Goal: Transaction & Acquisition: Purchase product/service

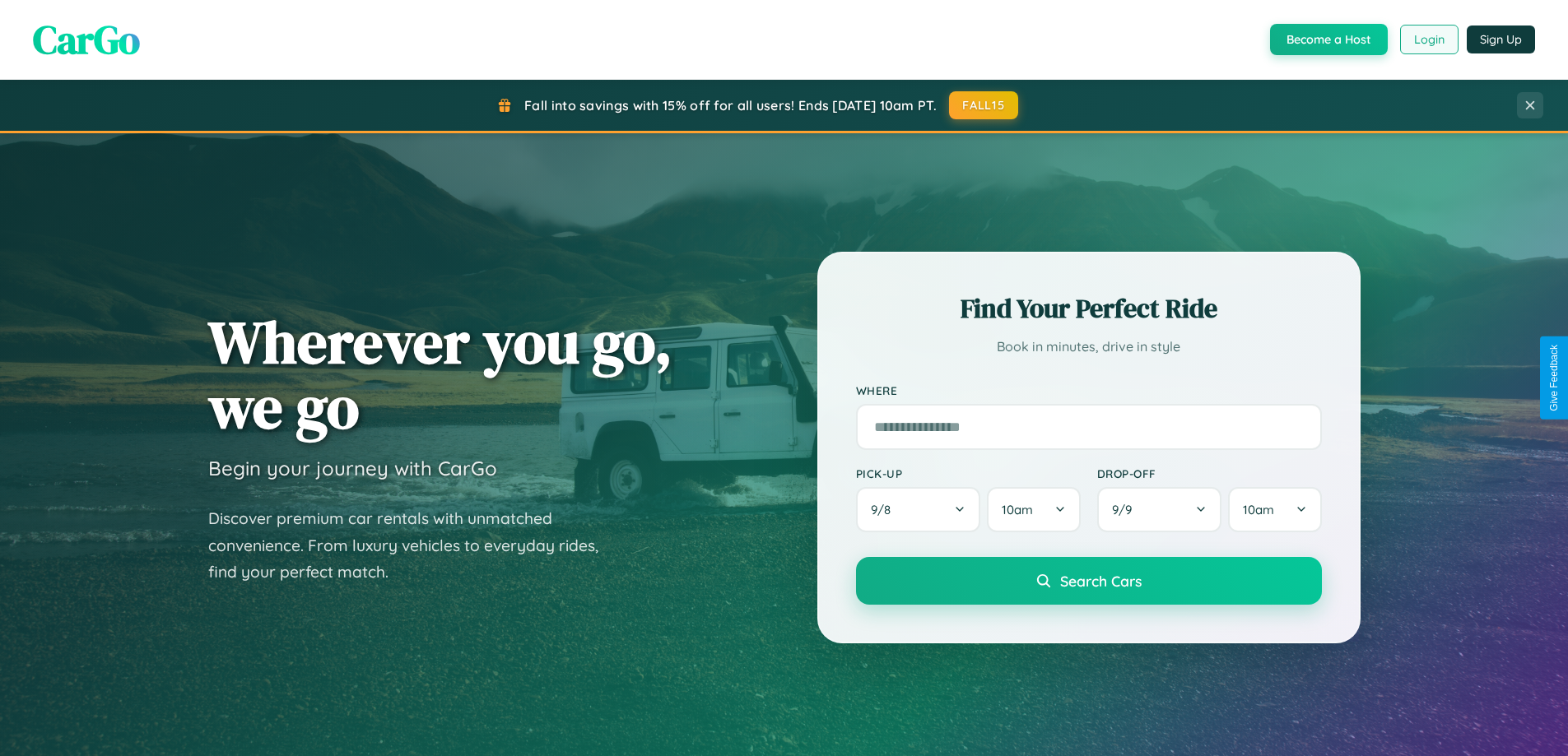
click at [1428, 40] on button "Login" at bounding box center [1429, 39] width 59 height 30
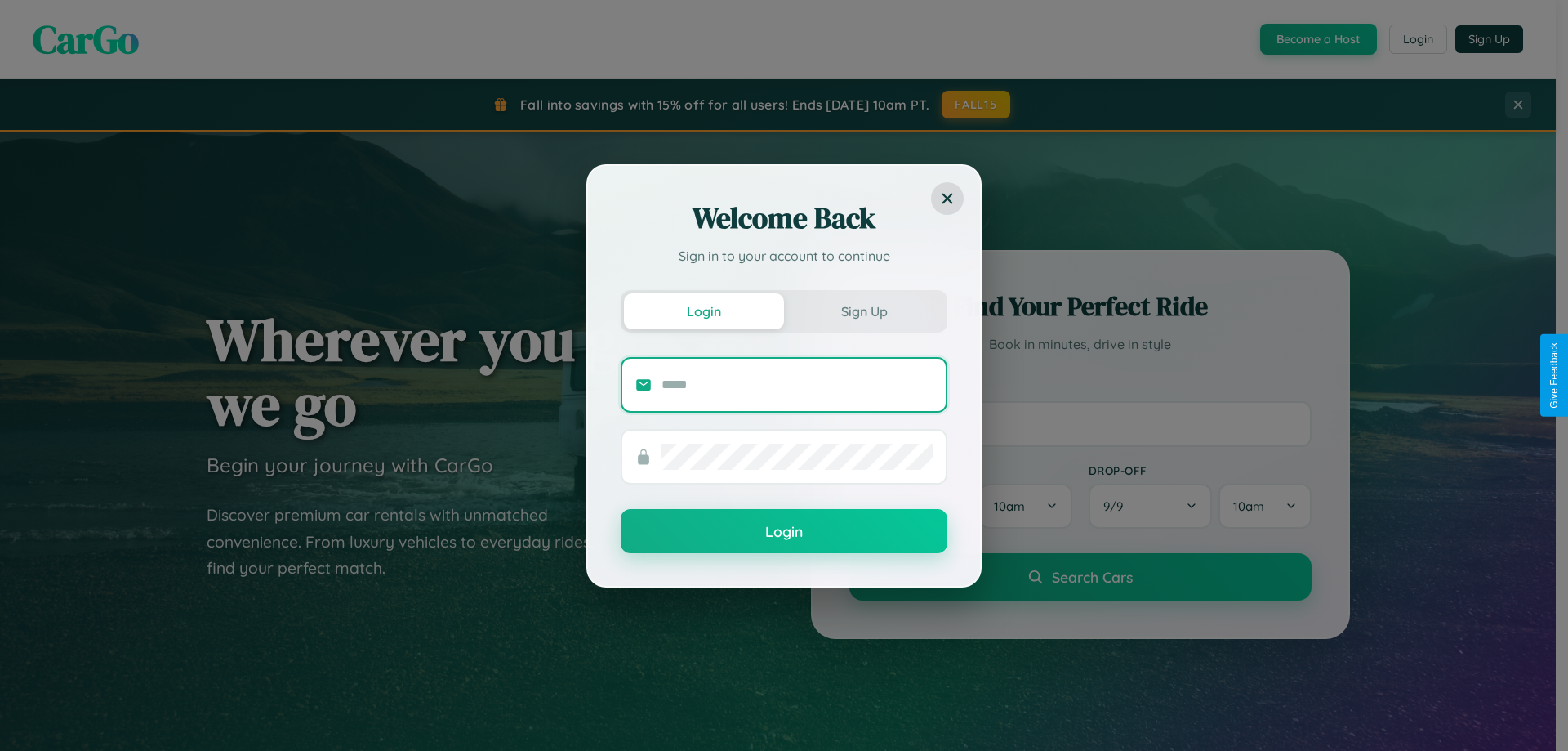
click at [797, 384] on input "text" at bounding box center [797, 384] width 271 height 26
type input "**********"
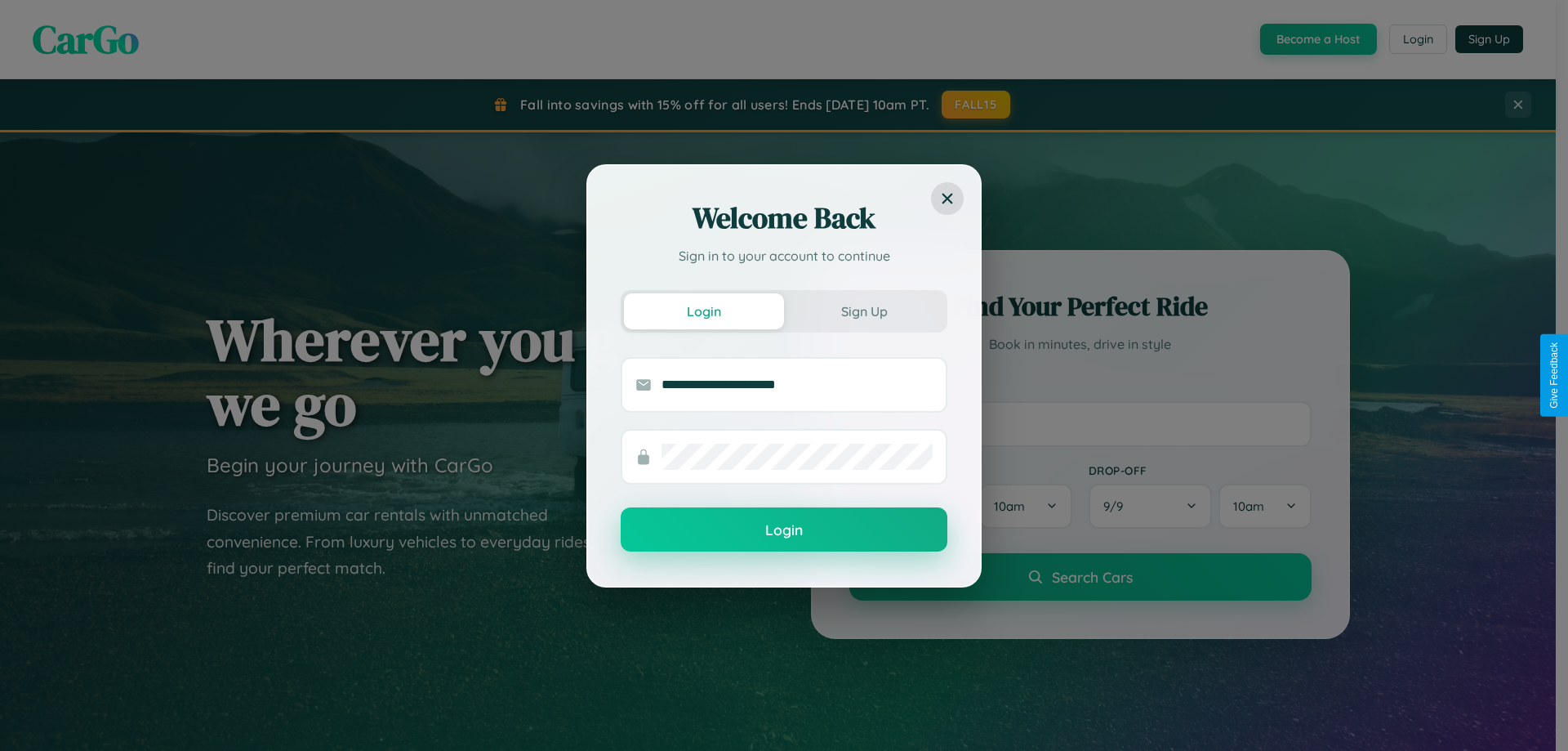
click at [784, 530] on button "Login" at bounding box center [784, 529] width 327 height 44
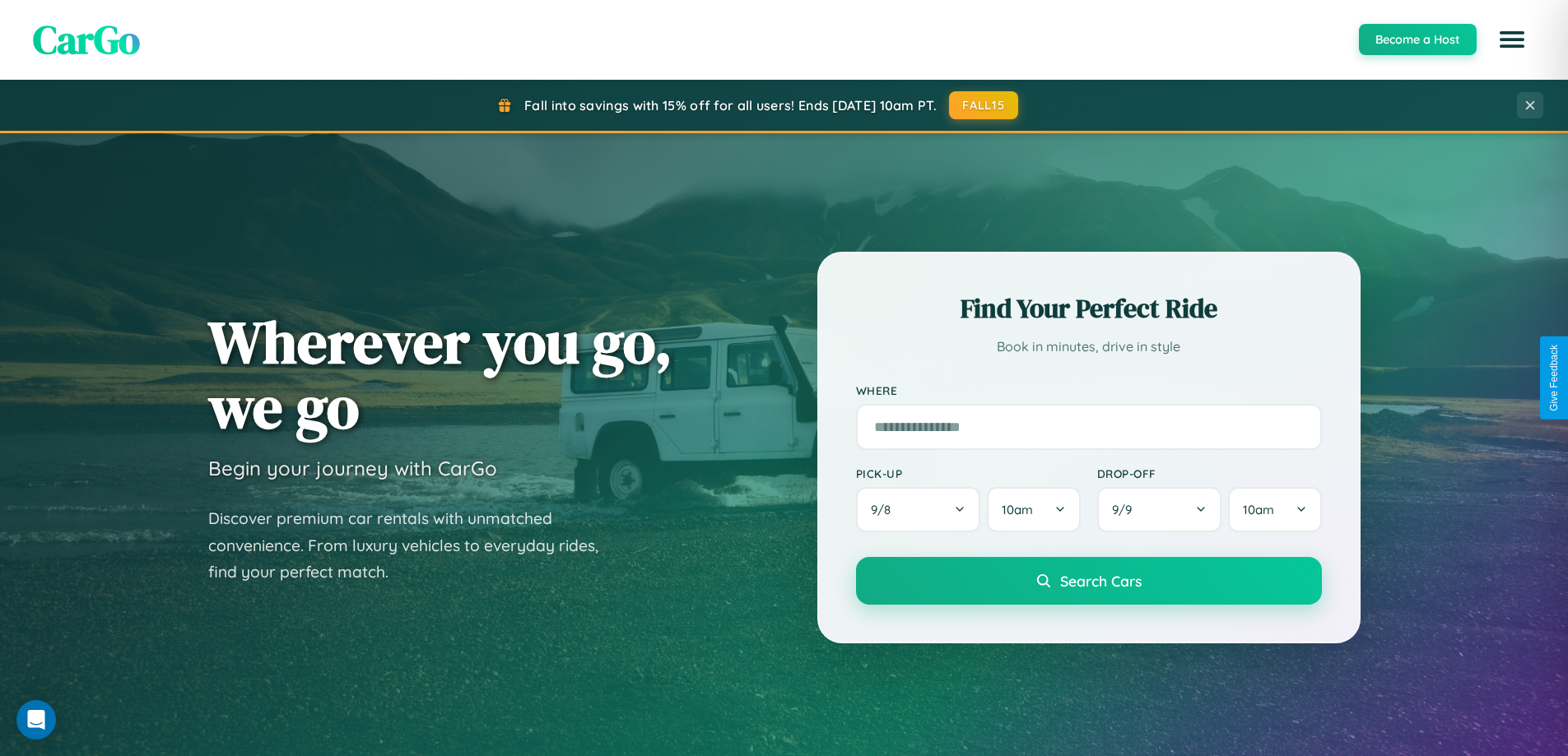
scroll to position [709, 0]
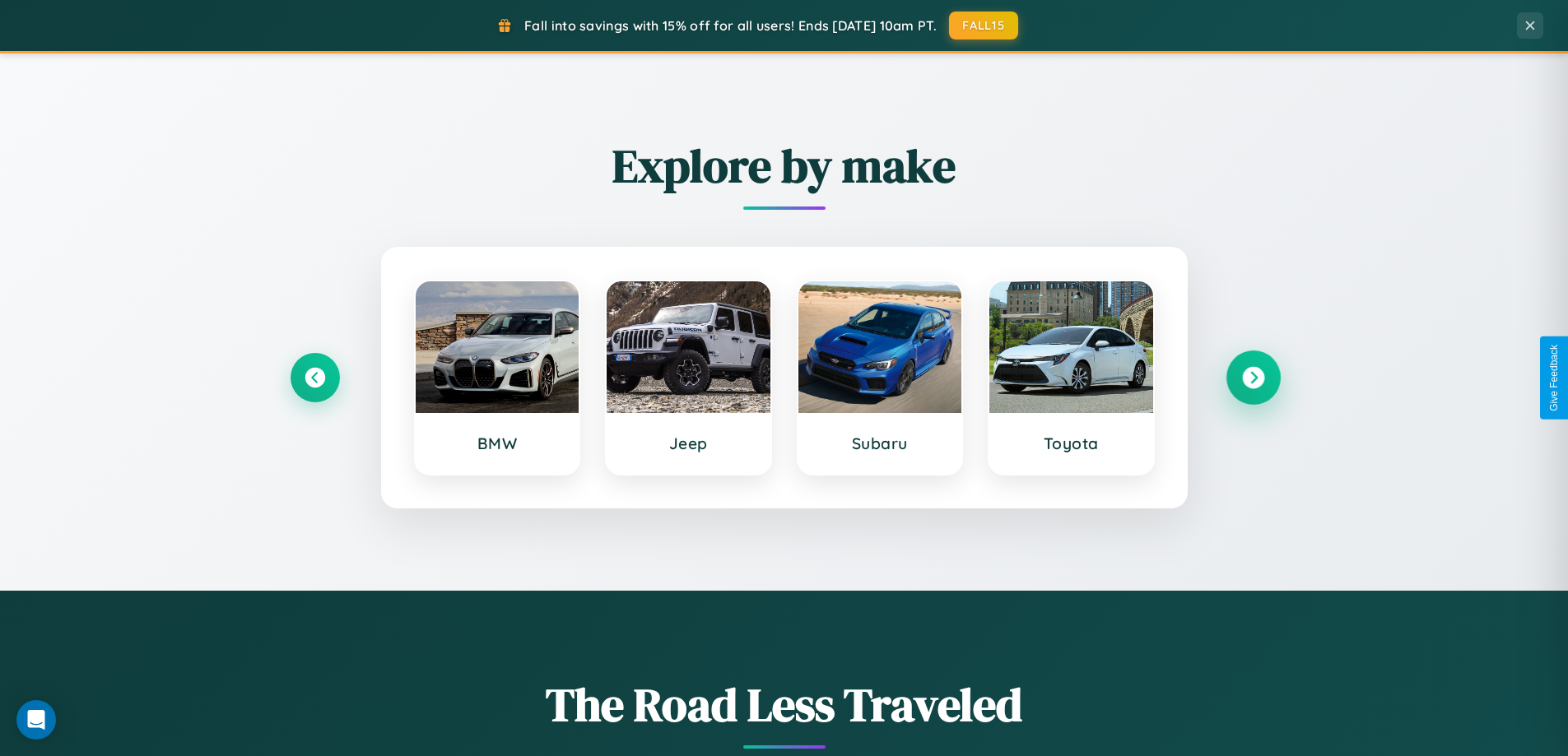
click at [1252, 378] on icon at bounding box center [1253, 378] width 22 height 22
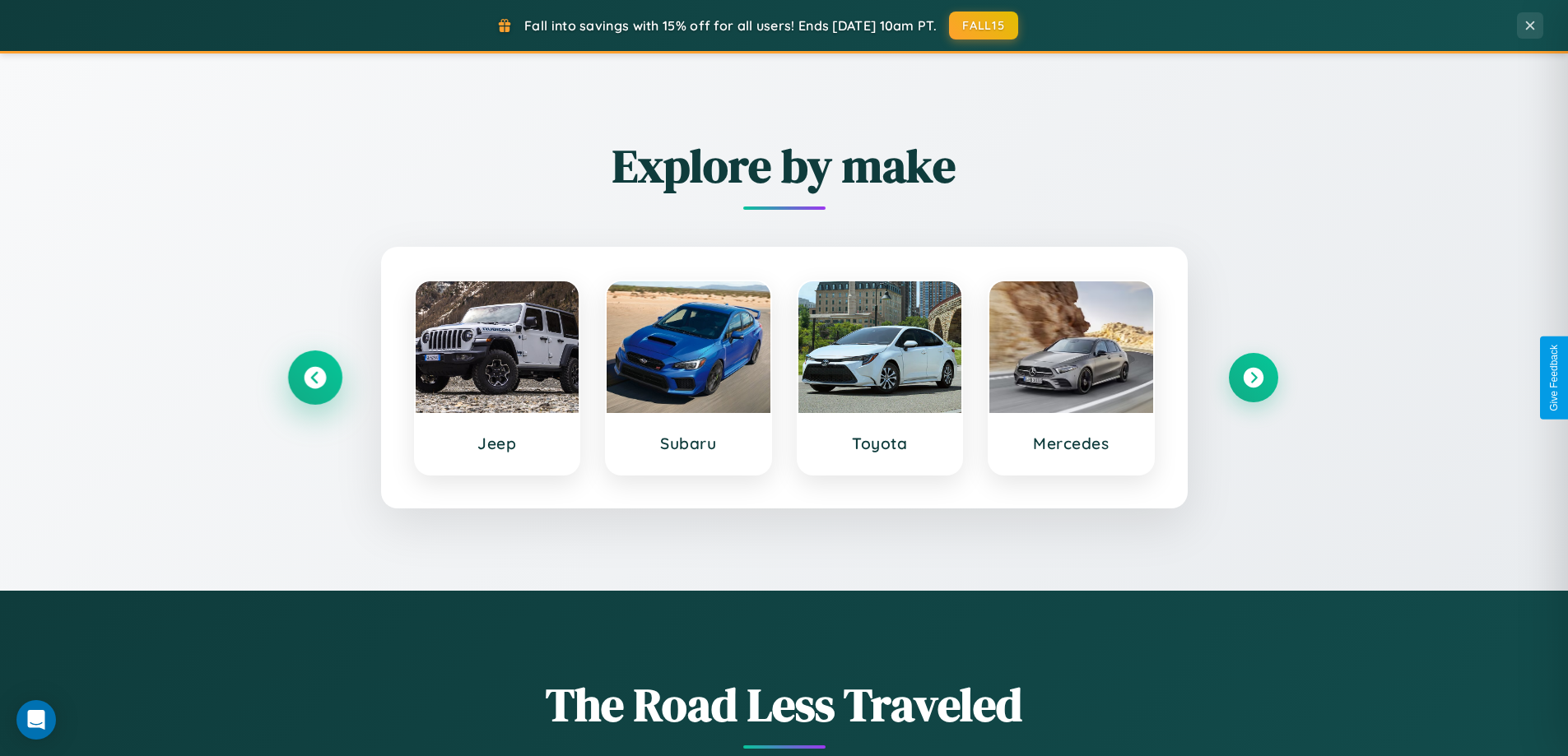
click at [314, 378] on icon at bounding box center [315, 378] width 22 height 22
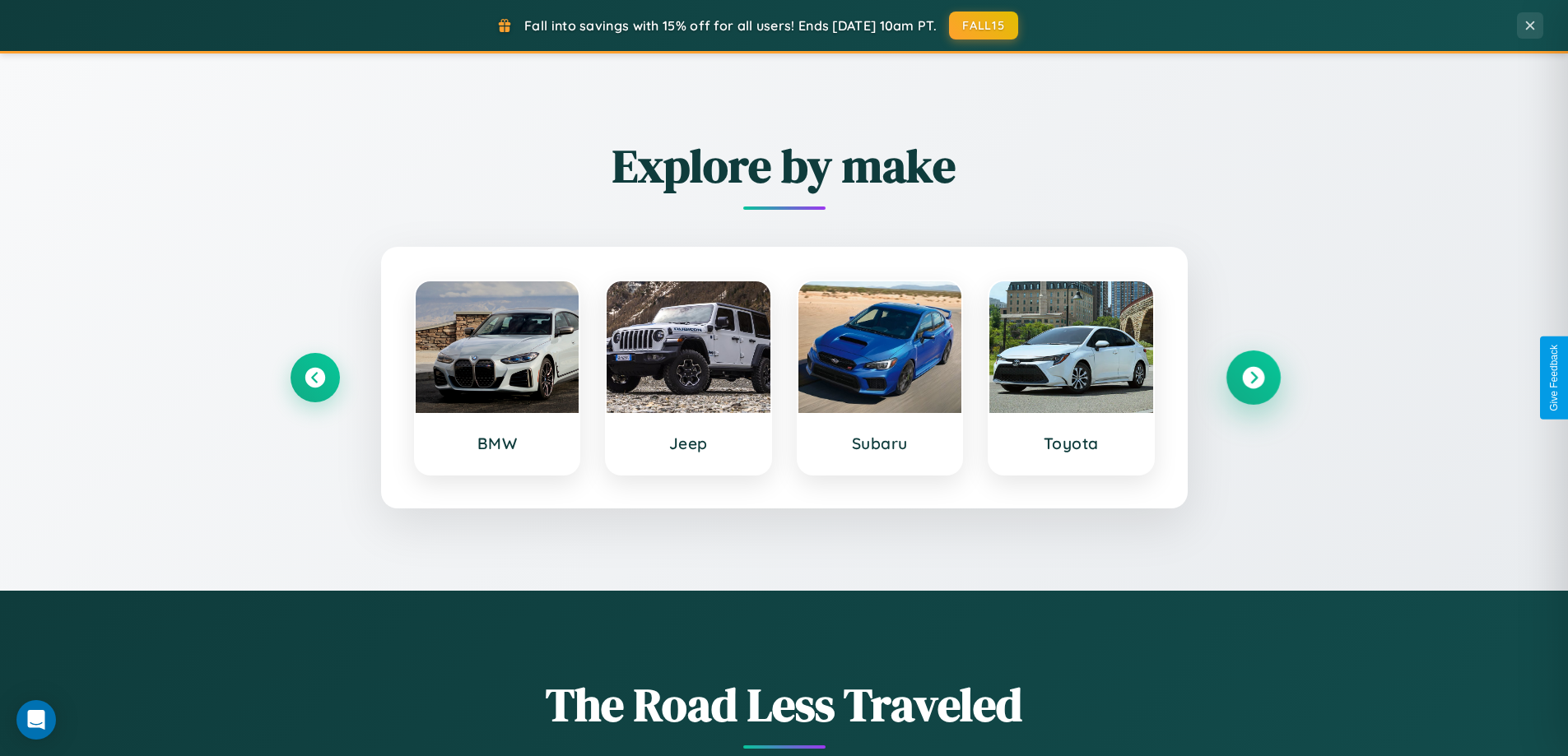
click at [1252, 378] on icon at bounding box center [1253, 378] width 22 height 22
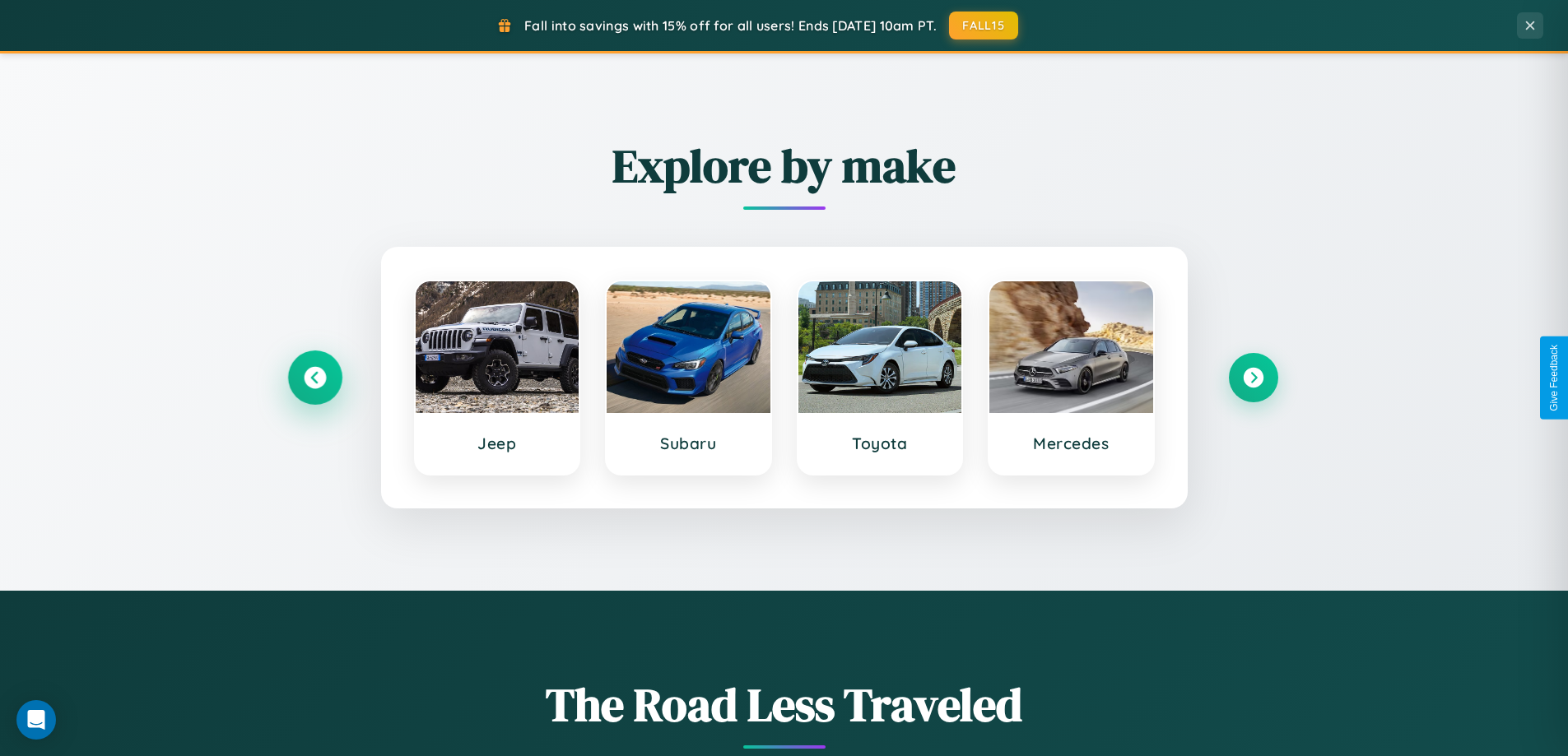
click at [314, 378] on icon at bounding box center [315, 378] width 22 height 22
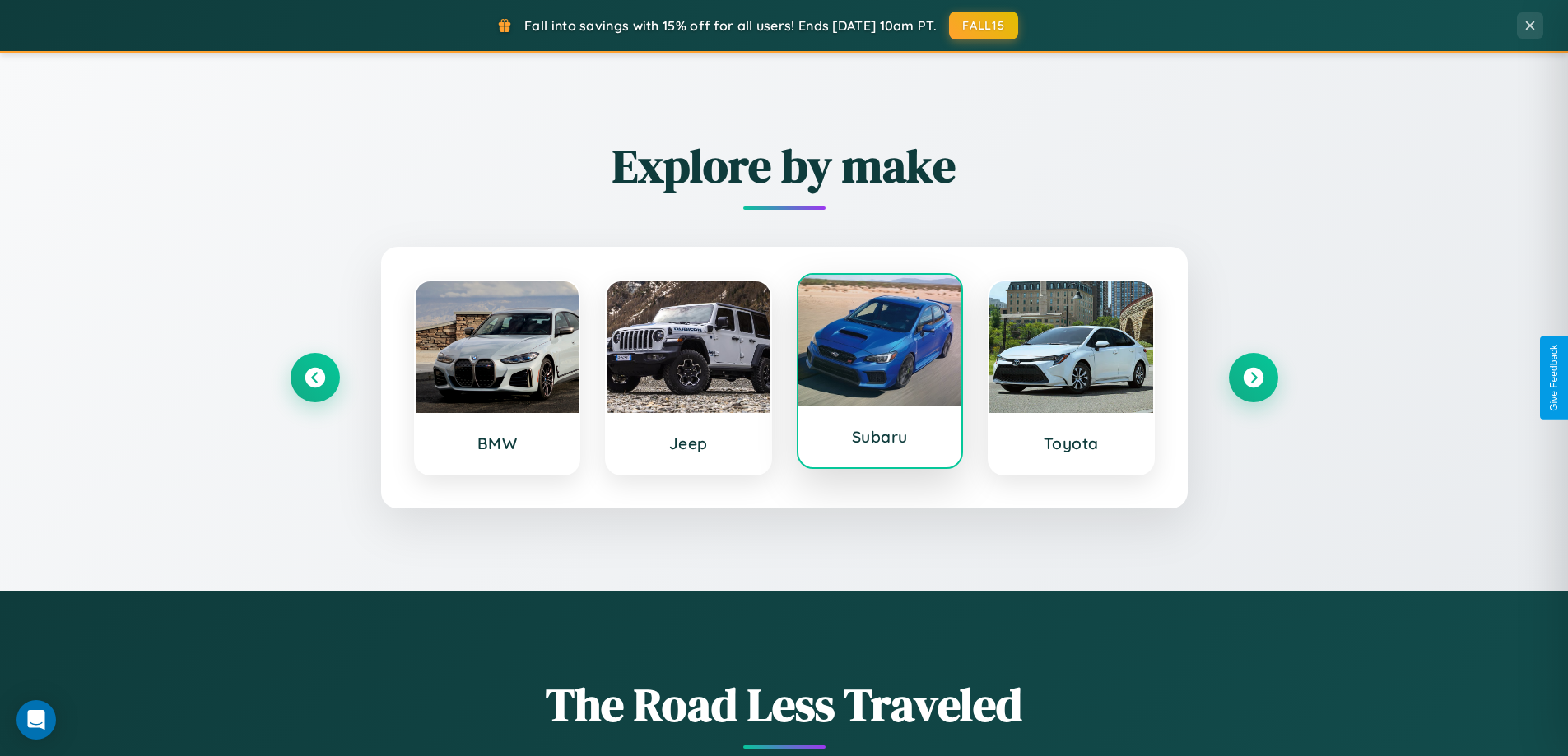
click at [879, 374] on div at bounding box center [880, 340] width 164 height 132
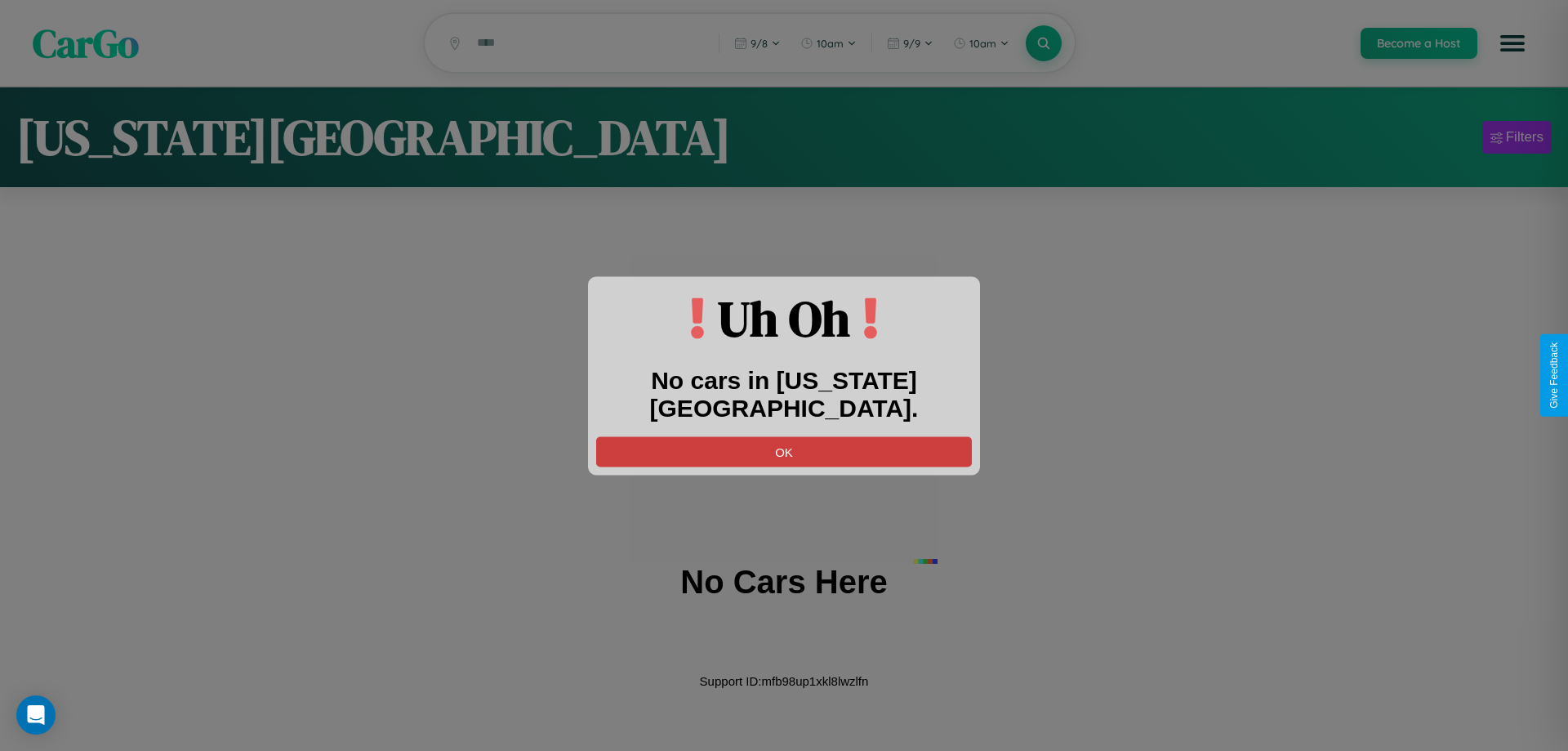
click at [784, 437] on button "OK" at bounding box center [784, 452] width 376 height 30
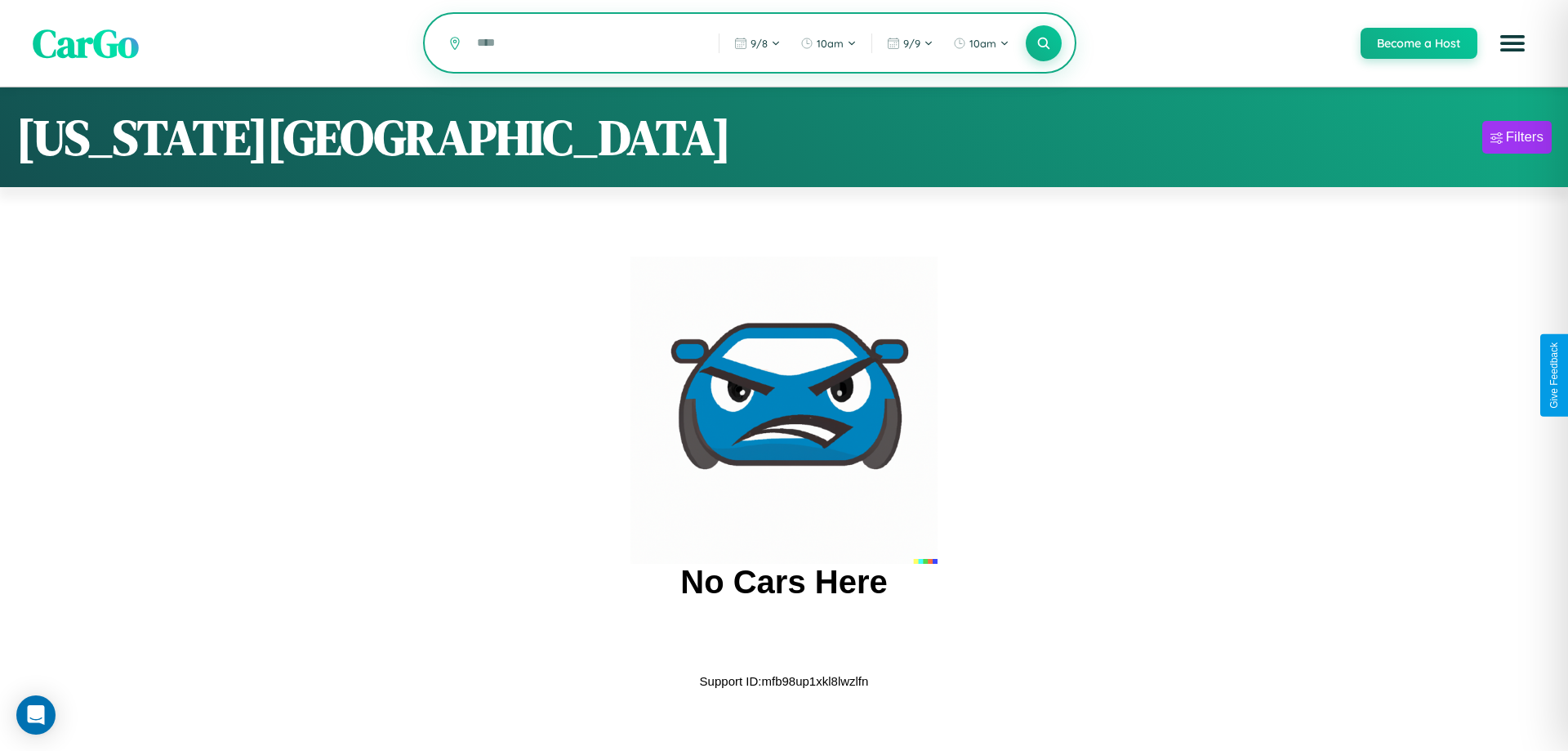
click at [586, 44] on input "text" at bounding box center [585, 43] width 233 height 29
type input "*"
click at [1043, 44] on icon at bounding box center [1043, 43] width 15 height 15
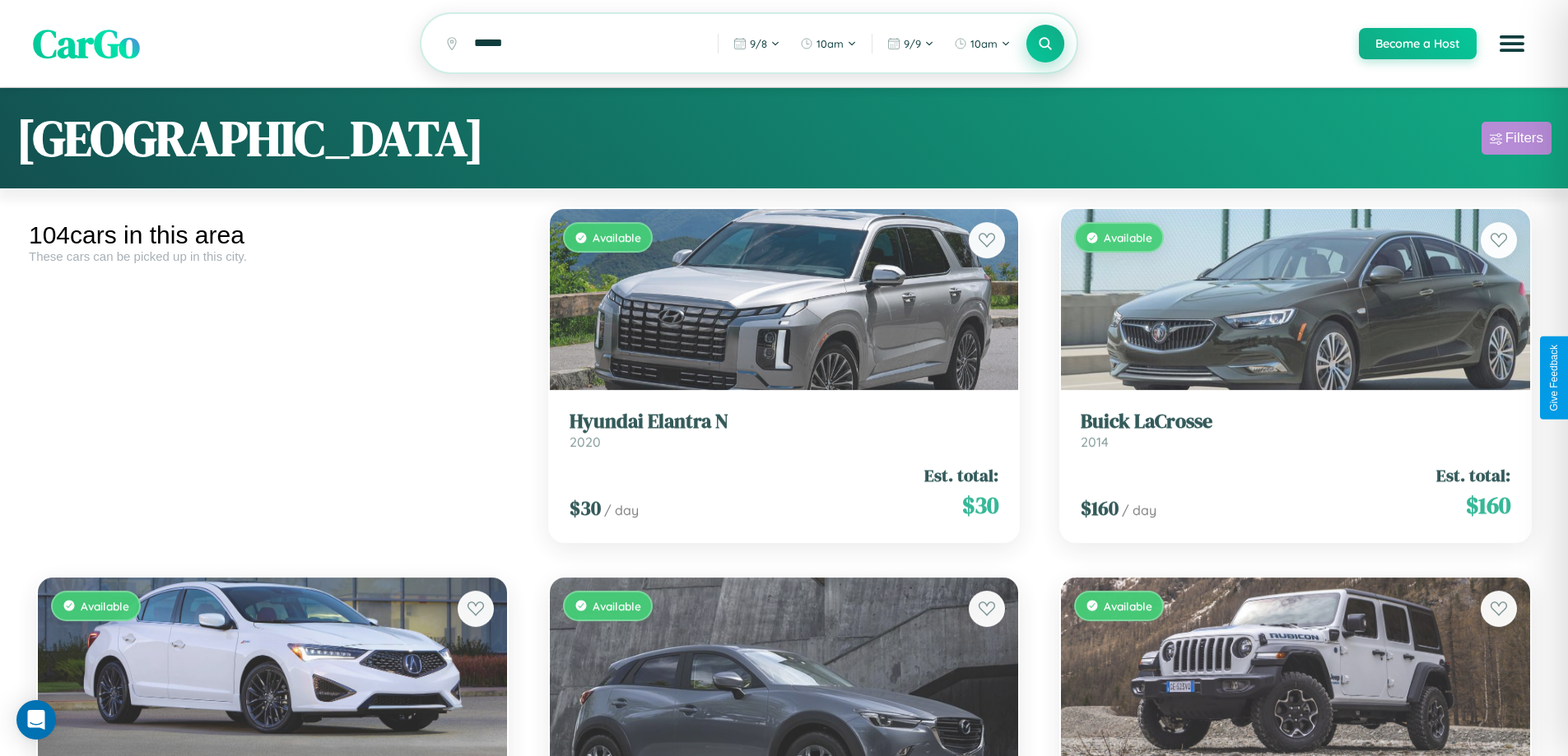
click at [1516, 141] on div "Filters" at bounding box center [1524, 137] width 38 height 16
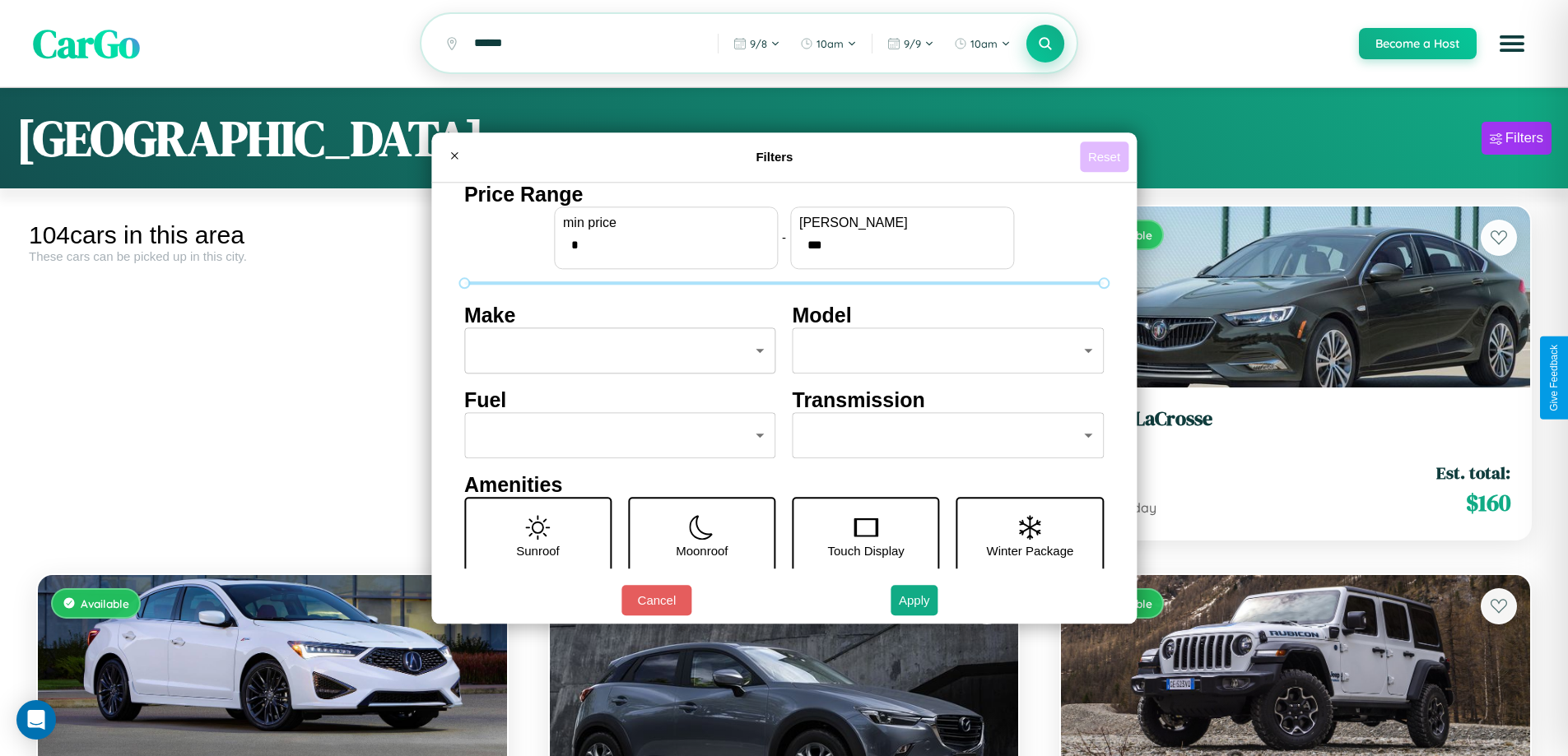
click at [1106, 156] on button "Reset" at bounding box center [1104, 157] width 48 height 31
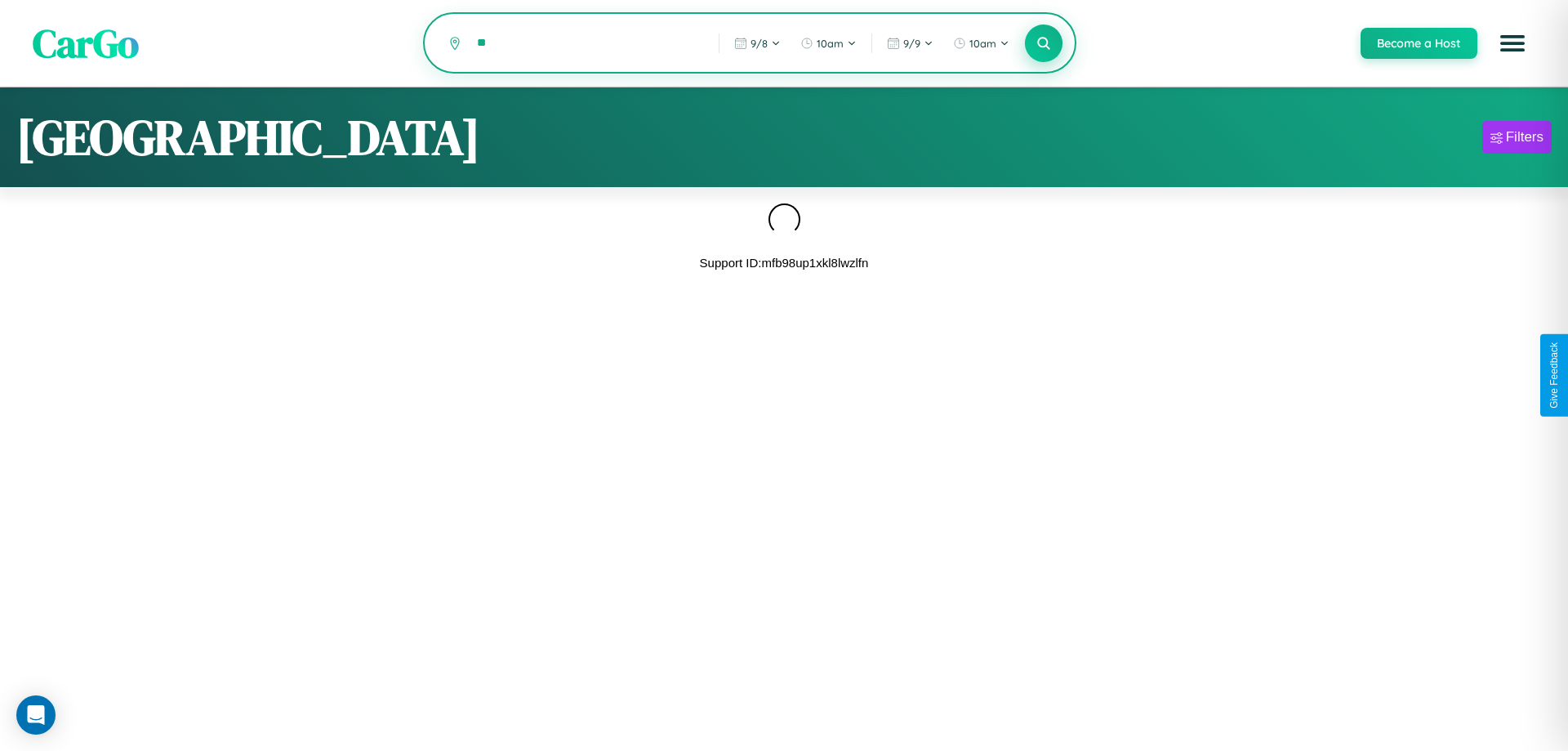
type input "*"
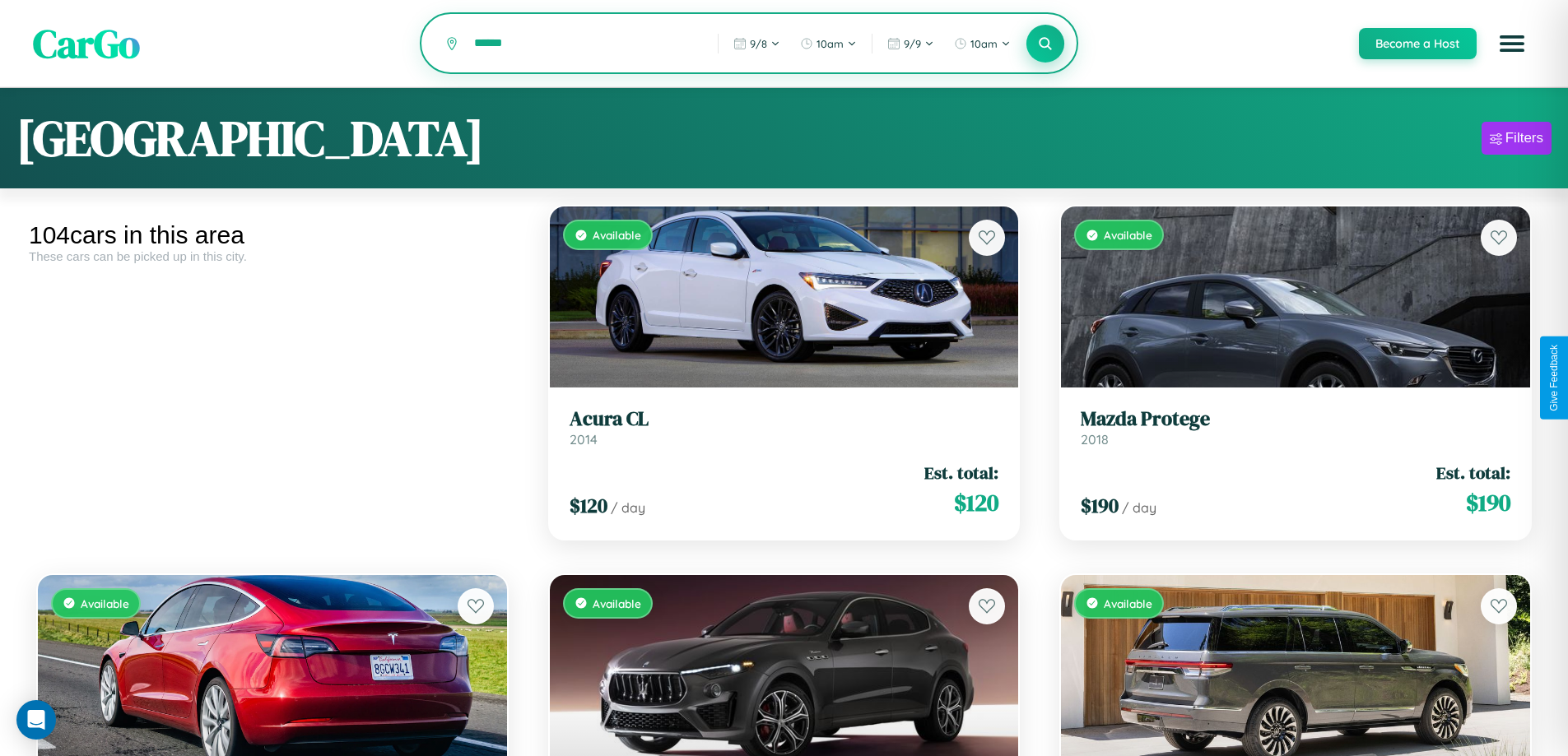
type input "******"
click at [1044, 43] on icon at bounding box center [1045, 43] width 15 height 15
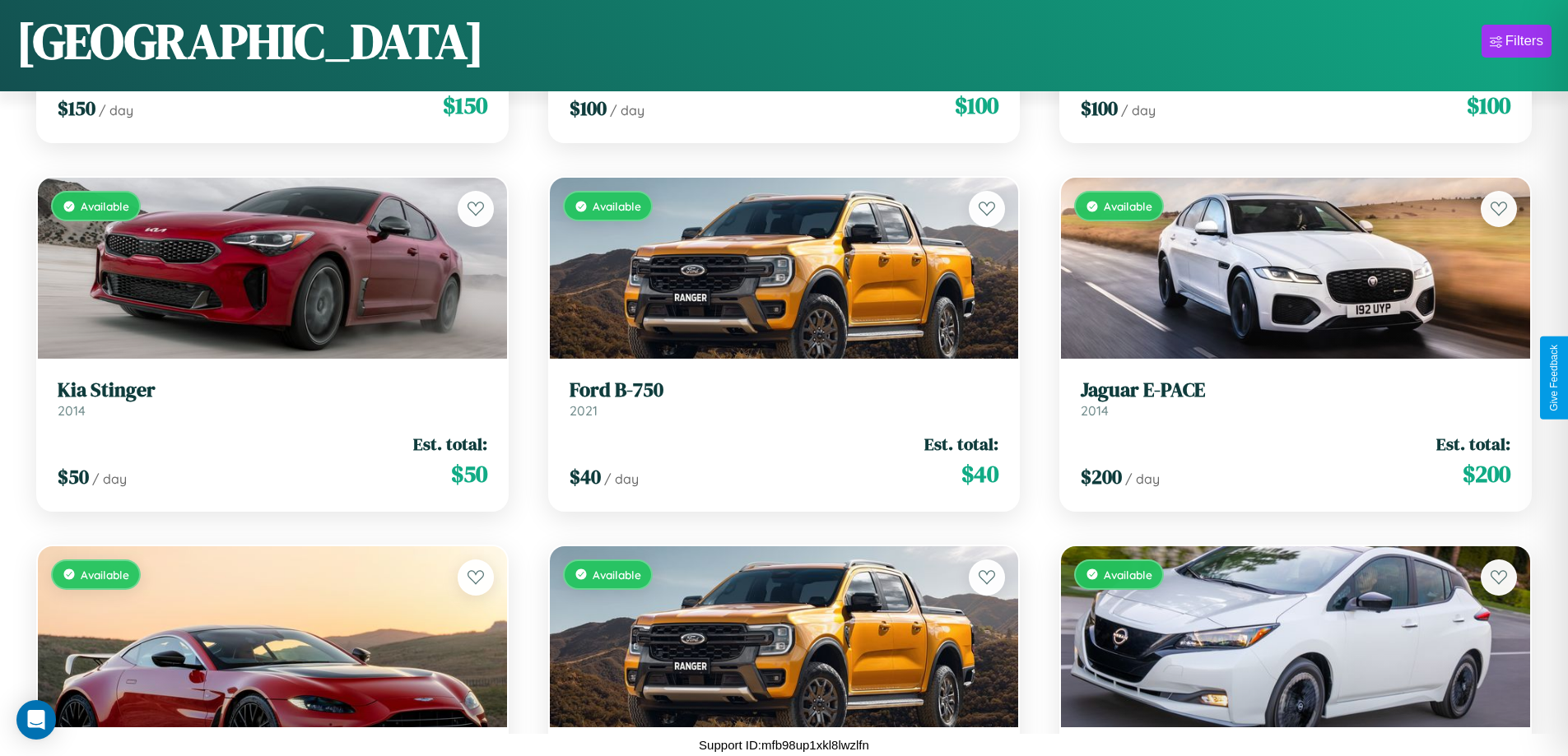
scroll to position [6493, 0]
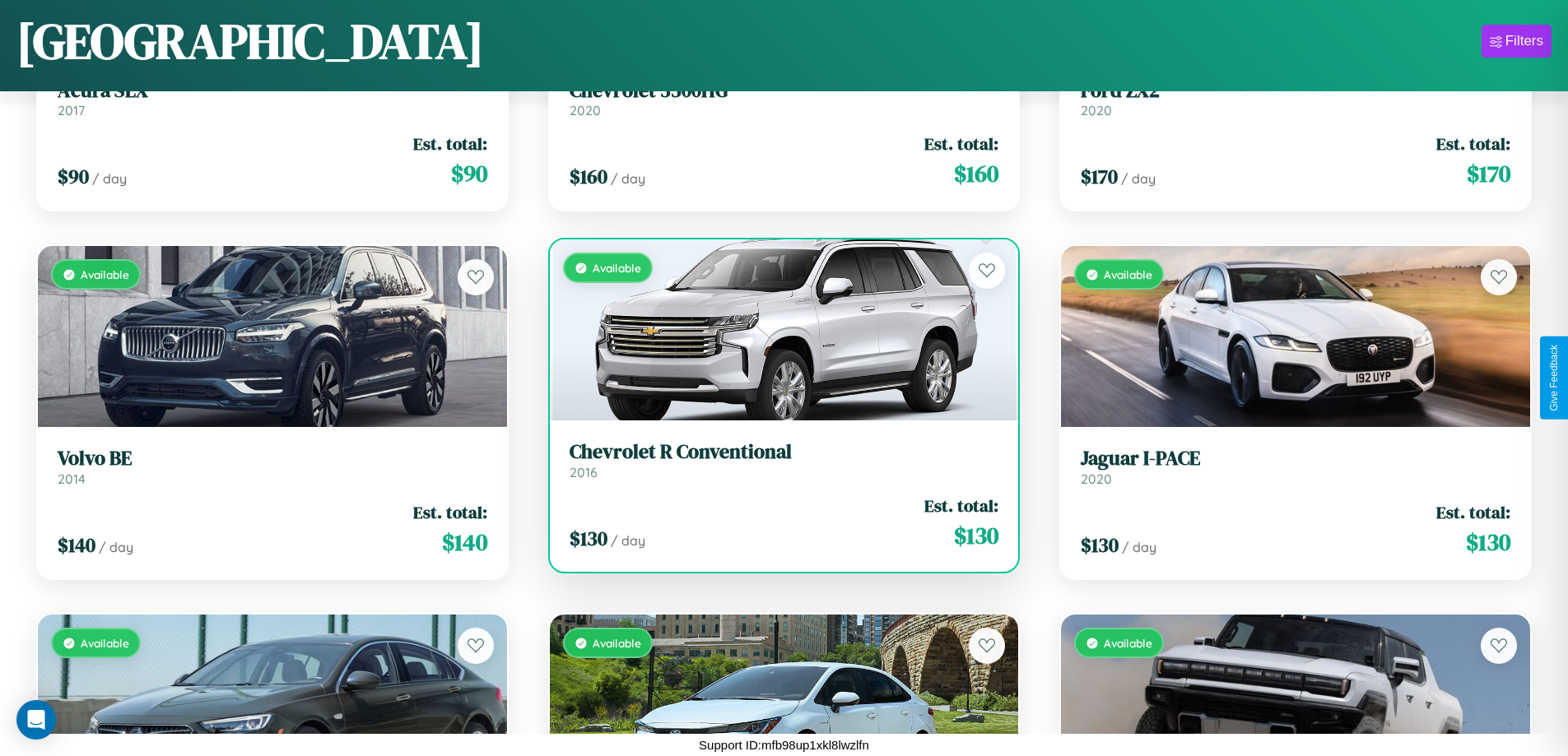
click at [777, 330] on div "Available" at bounding box center [784, 329] width 469 height 181
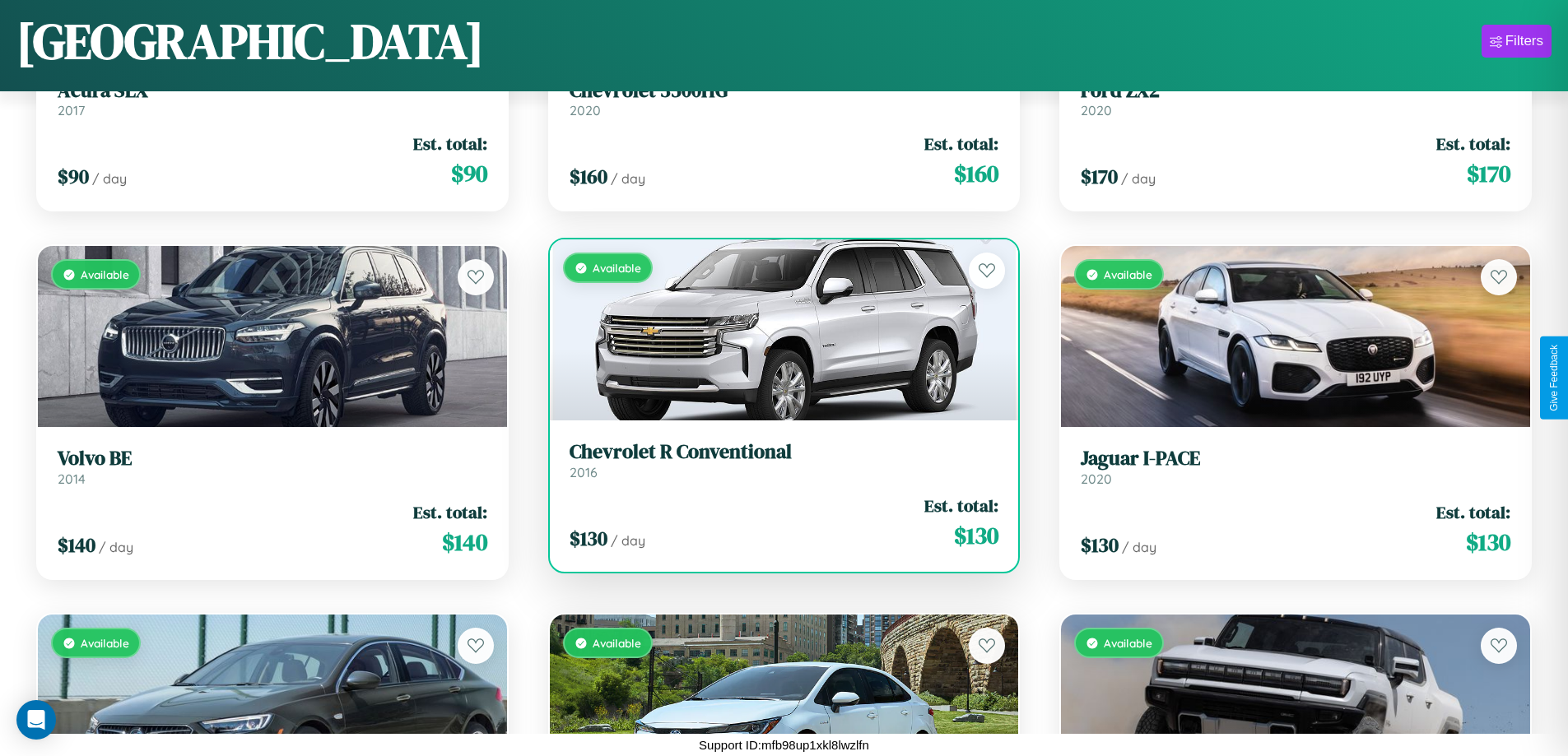
click at [777, 330] on div "Available" at bounding box center [784, 329] width 469 height 181
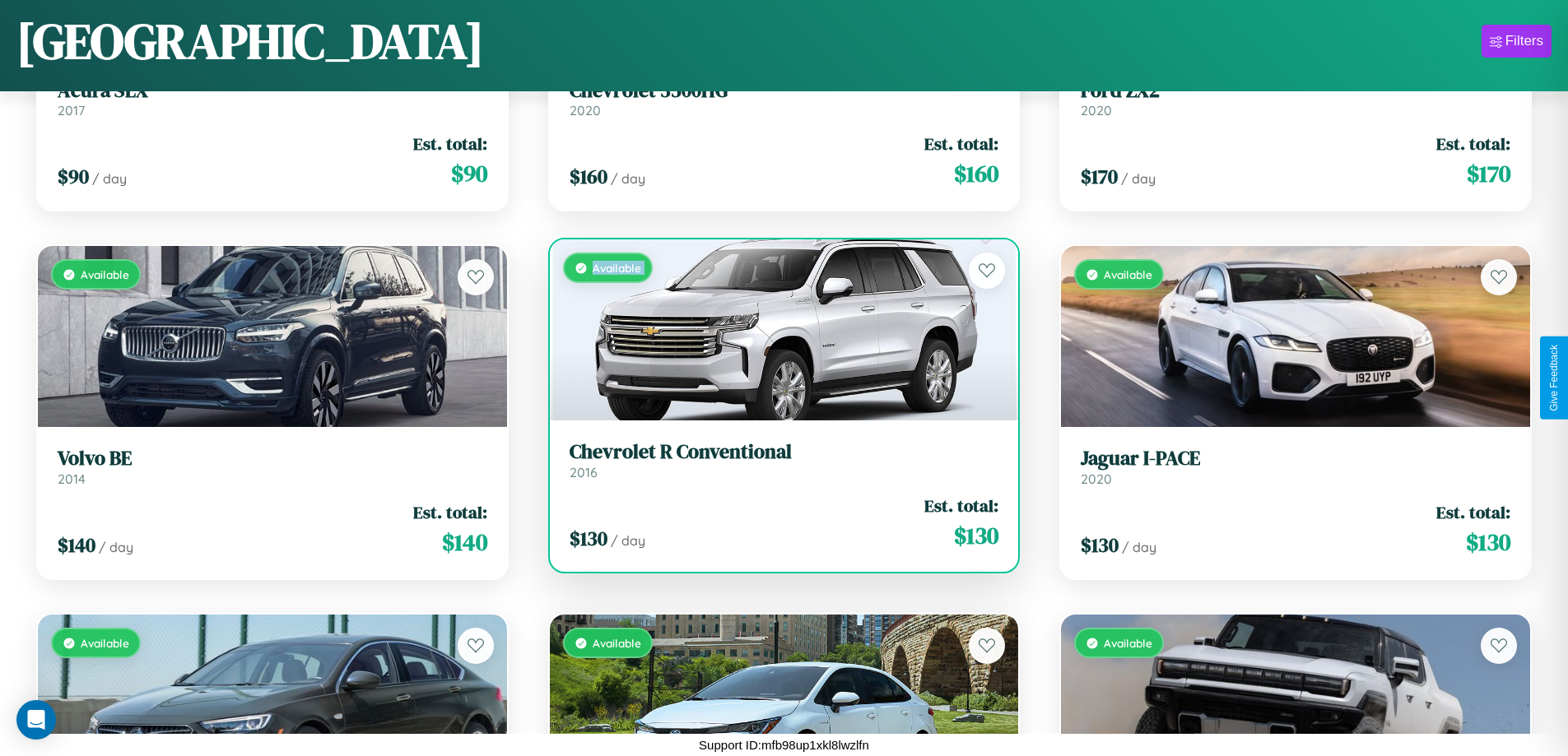
click at [777, 330] on div "Available" at bounding box center [784, 329] width 469 height 181
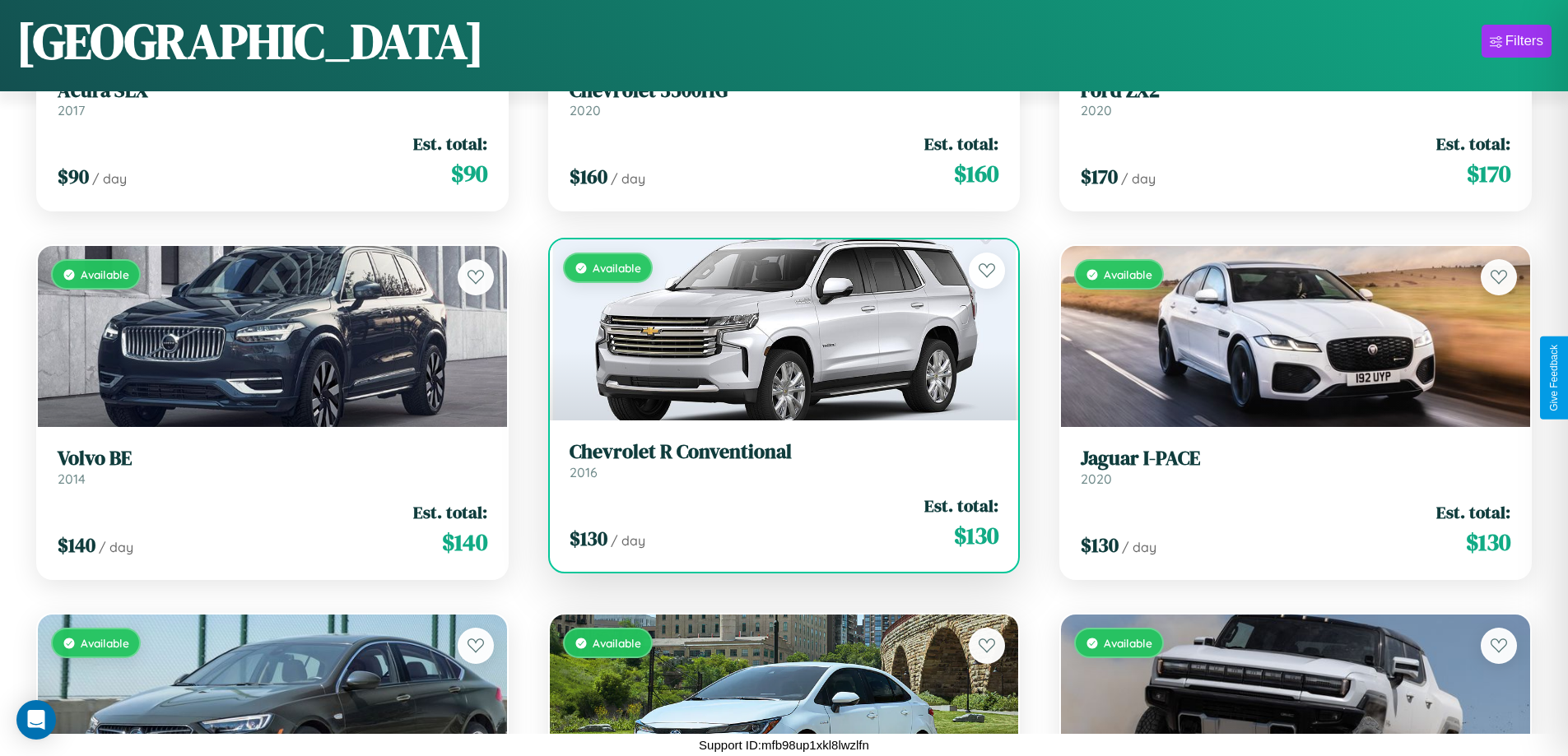
click at [777, 330] on div "Available" at bounding box center [784, 329] width 469 height 181
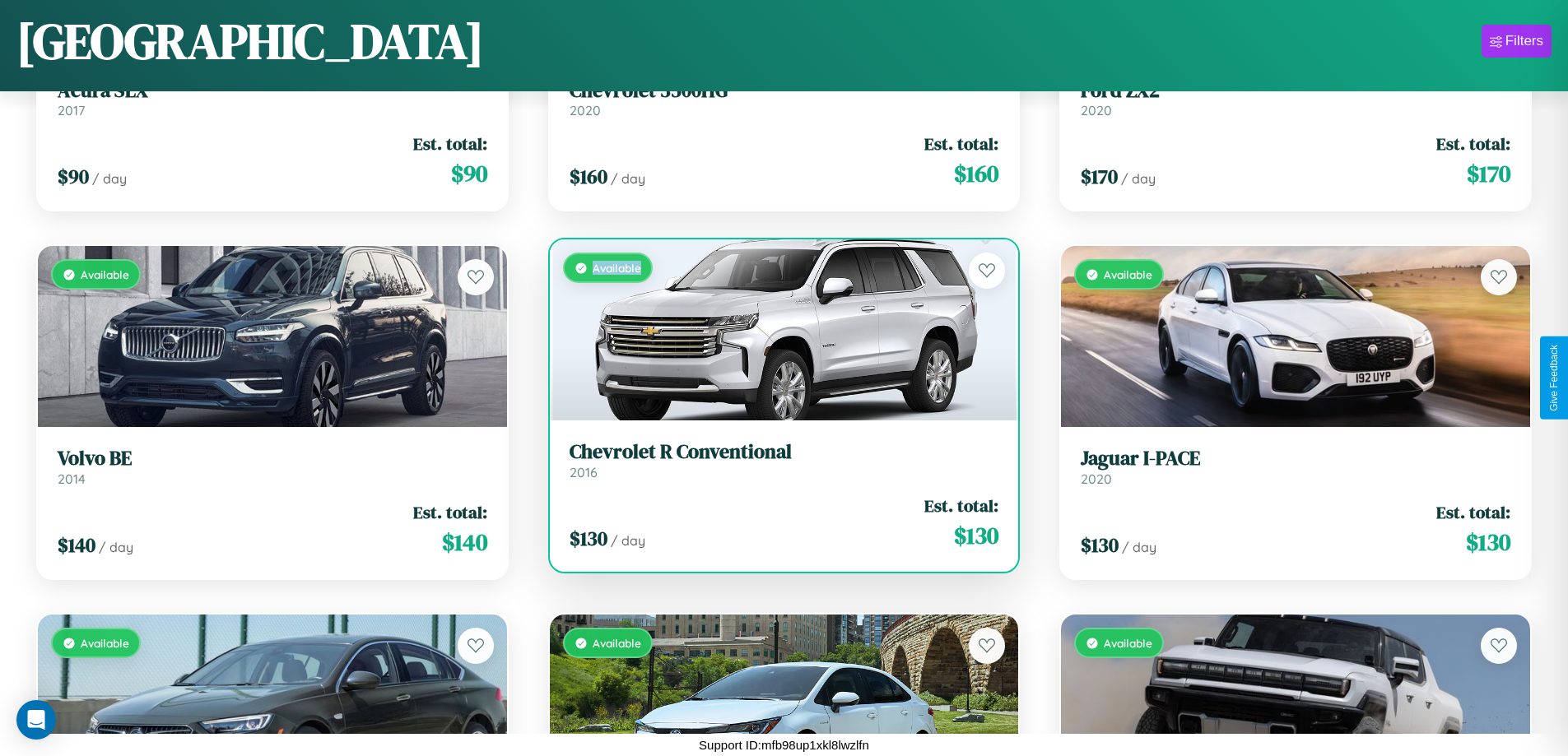
click at [777, 330] on div "Available" at bounding box center [784, 329] width 469 height 181
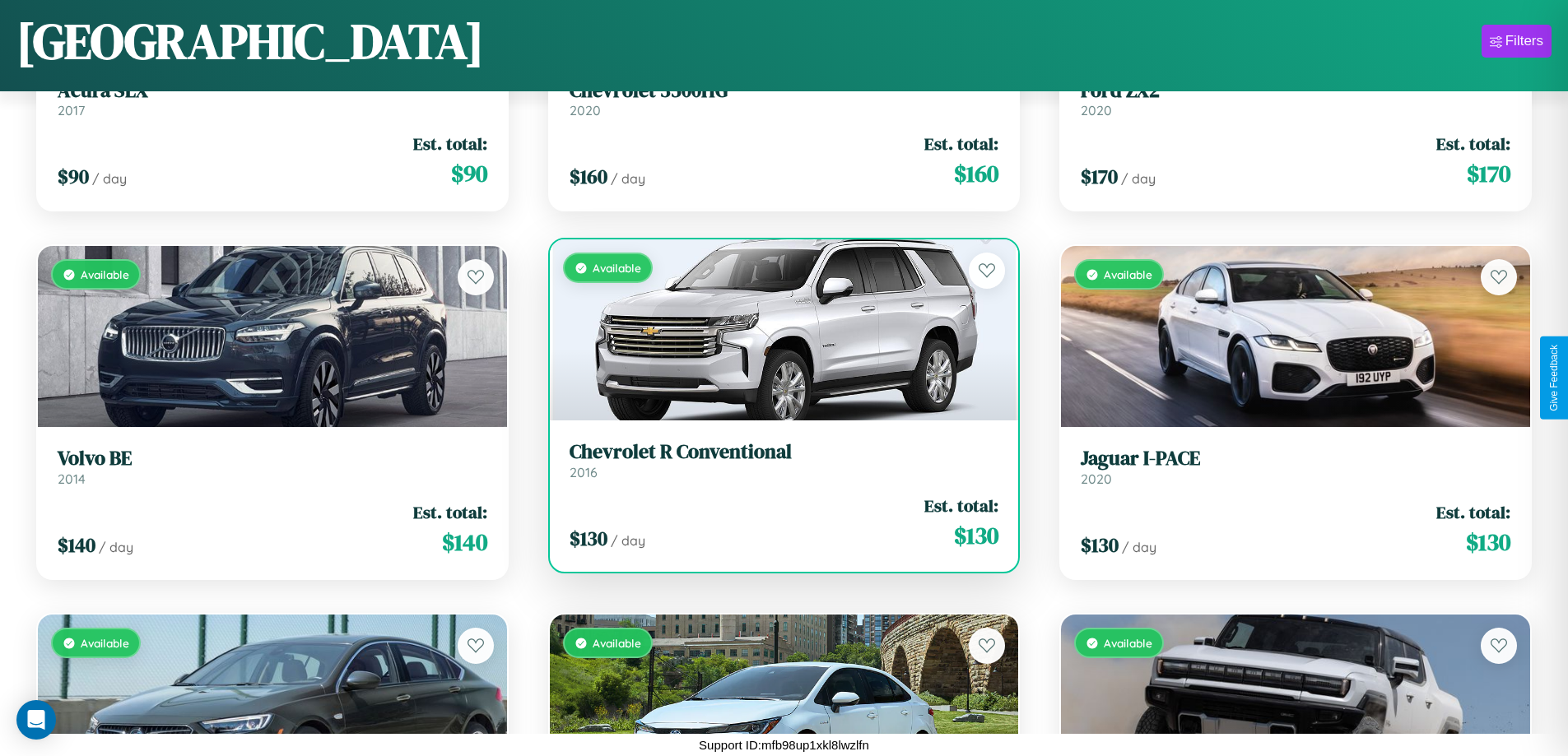
click at [777, 460] on h3 "Chevrolet R Conventional" at bounding box center [784, 452] width 430 height 24
